Goal: Task Accomplishment & Management: Manage account settings

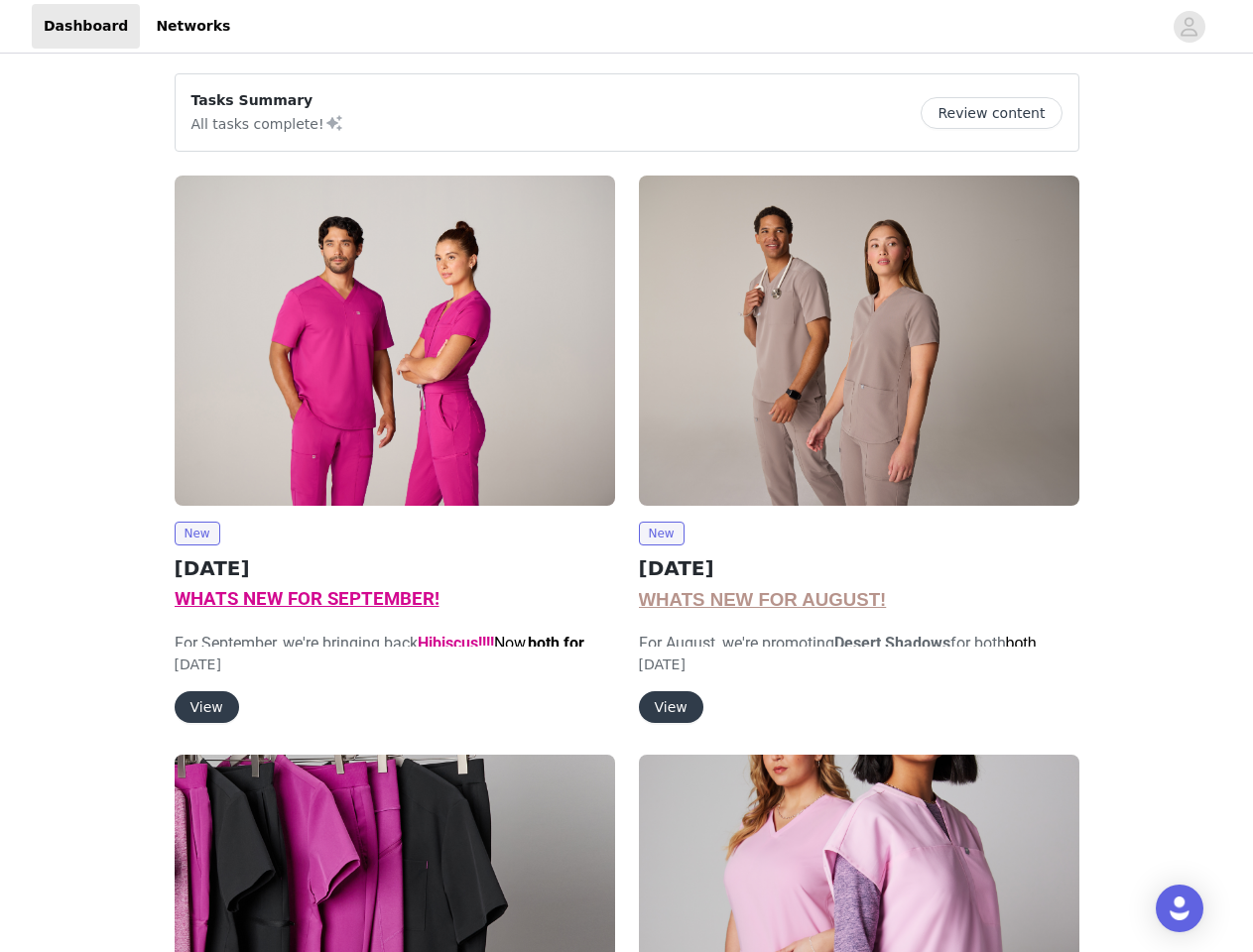
click at [627, 476] on div "New [DATE] WHATS NEW FOR AUGUST! For August, we're promoting Desert Shadows for…" at bounding box center [859, 453] width 464 height 579
click at [626, 27] on div at bounding box center [702, 26] width 919 height 45
click at [1189, 27] on icon "avatar" at bounding box center [1188, 27] width 19 height 32
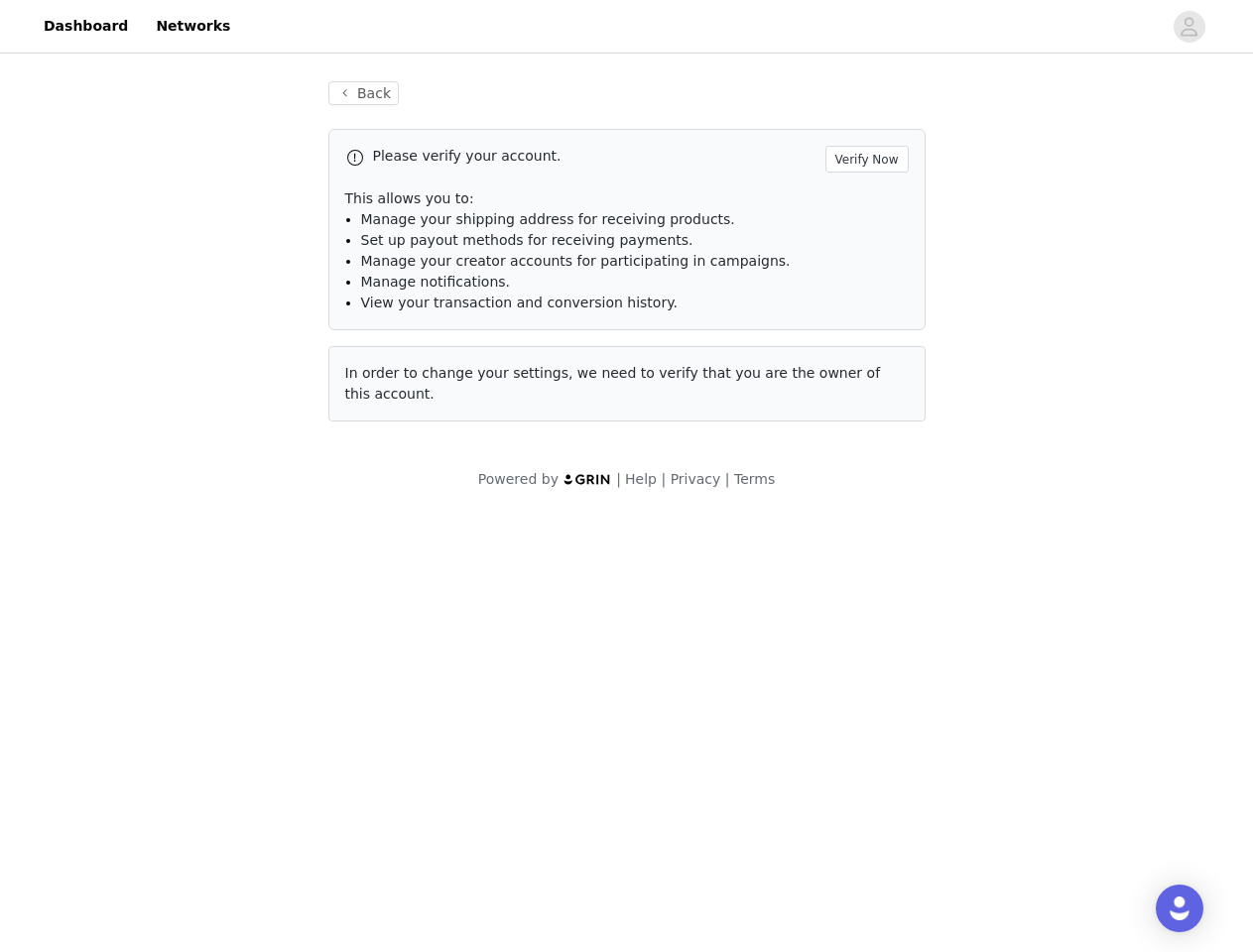
click at [197, 534] on body "Dashboard Networks Back Please verify your account. Verify Now This allows you …" at bounding box center [626, 476] width 1253 height 952
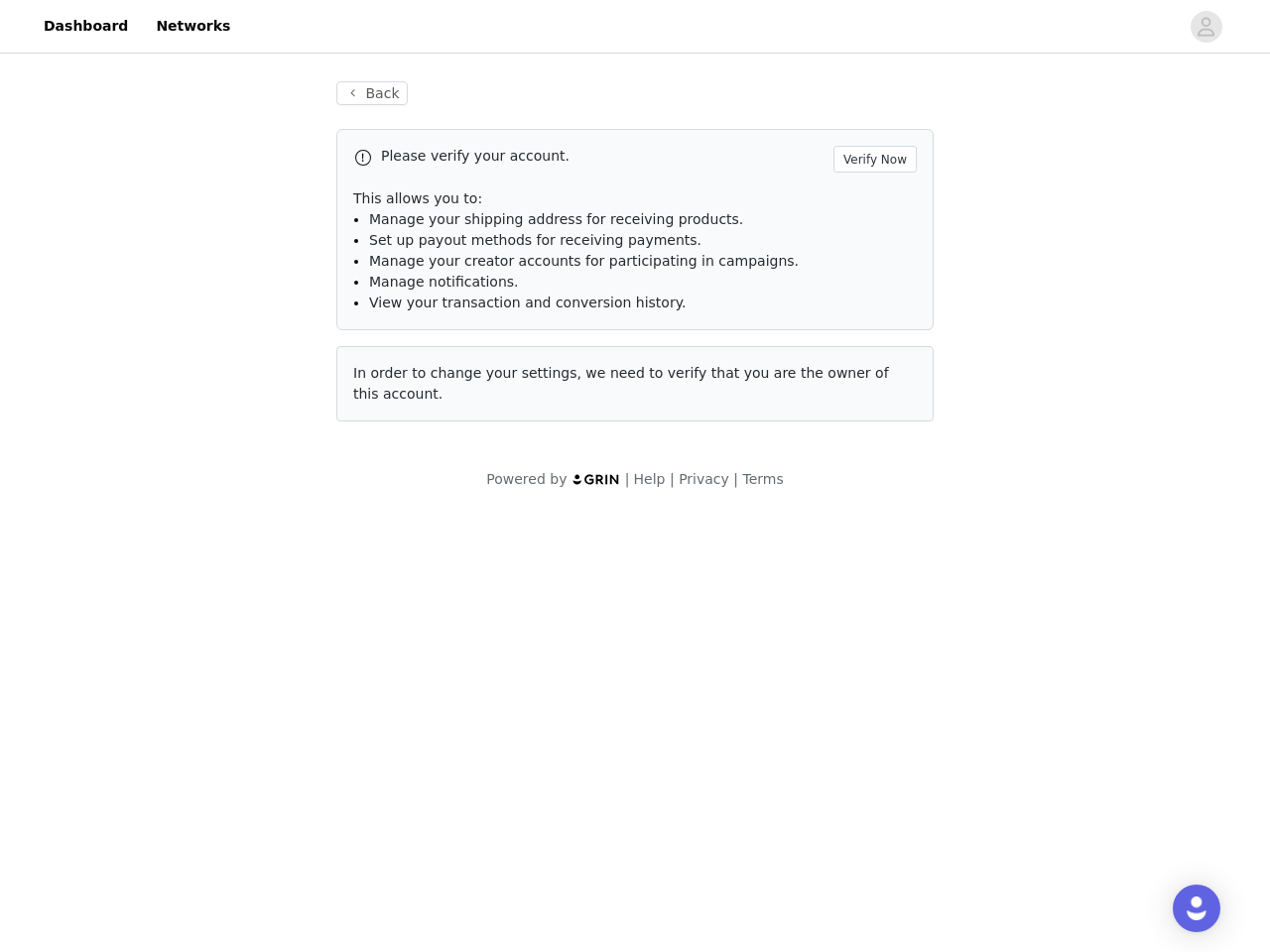
click at [206, 708] on body "Dashboard Networks Back Please verify your account. Verify Now This allows you …" at bounding box center [635, 476] width 1270 height 952
click at [859, 340] on div "Please verify your account. Verify Now This allows you to: Manage your shipping…" at bounding box center [634, 275] width 597 height 292
click at [661, 534] on body "Dashboard Networks Back Please verify your account. Verify Now This allows you …" at bounding box center [635, 476] width 1270 height 952
click at [670, 708] on body "Dashboard Networks Back Please verify your account. Verify Now This allows you …" at bounding box center [635, 476] width 1270 height 952
